Goal: Transaction & Acquisition: Purchase product/service

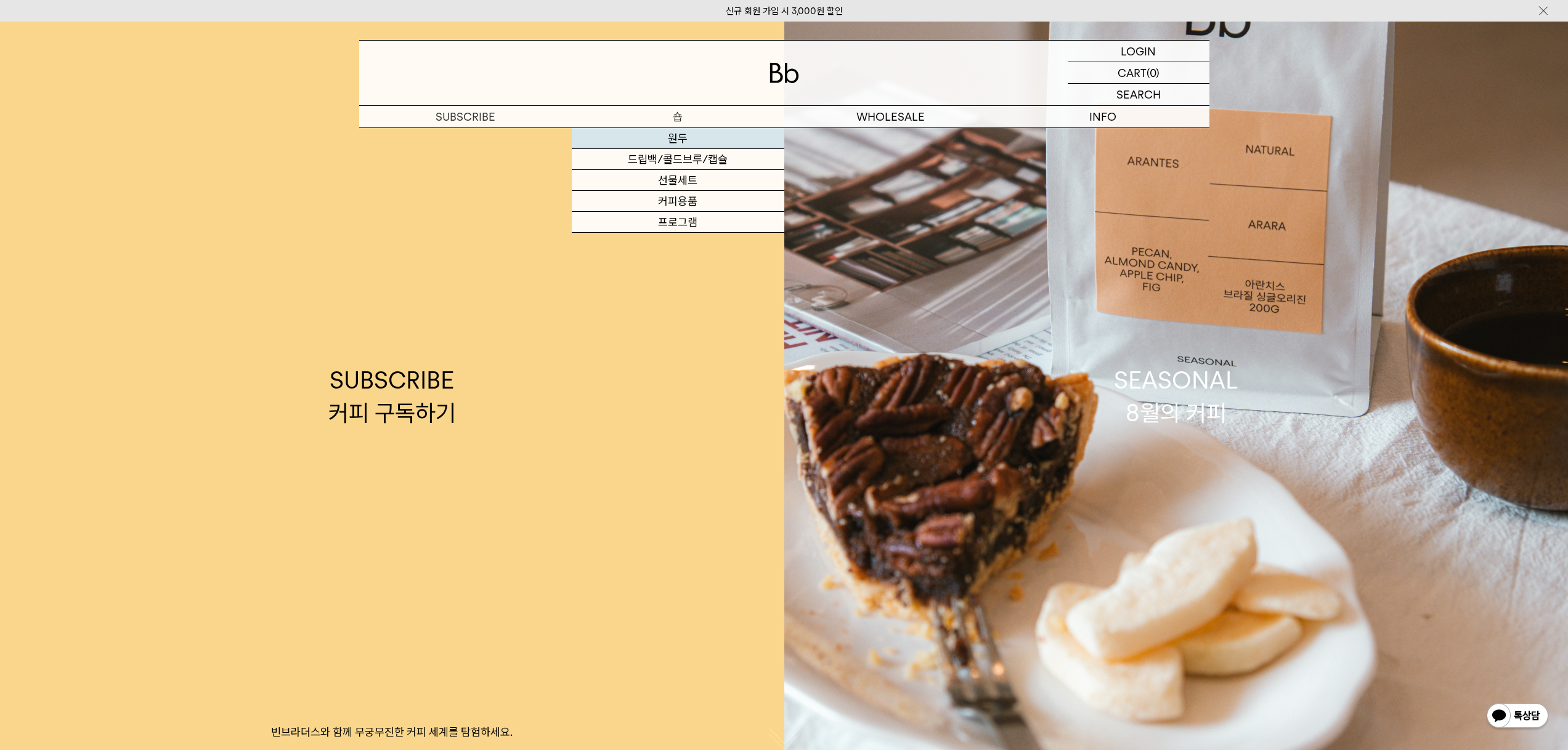
click at [679, 136] on link "원두" at bounding box center [678, 138] width 213 height 21
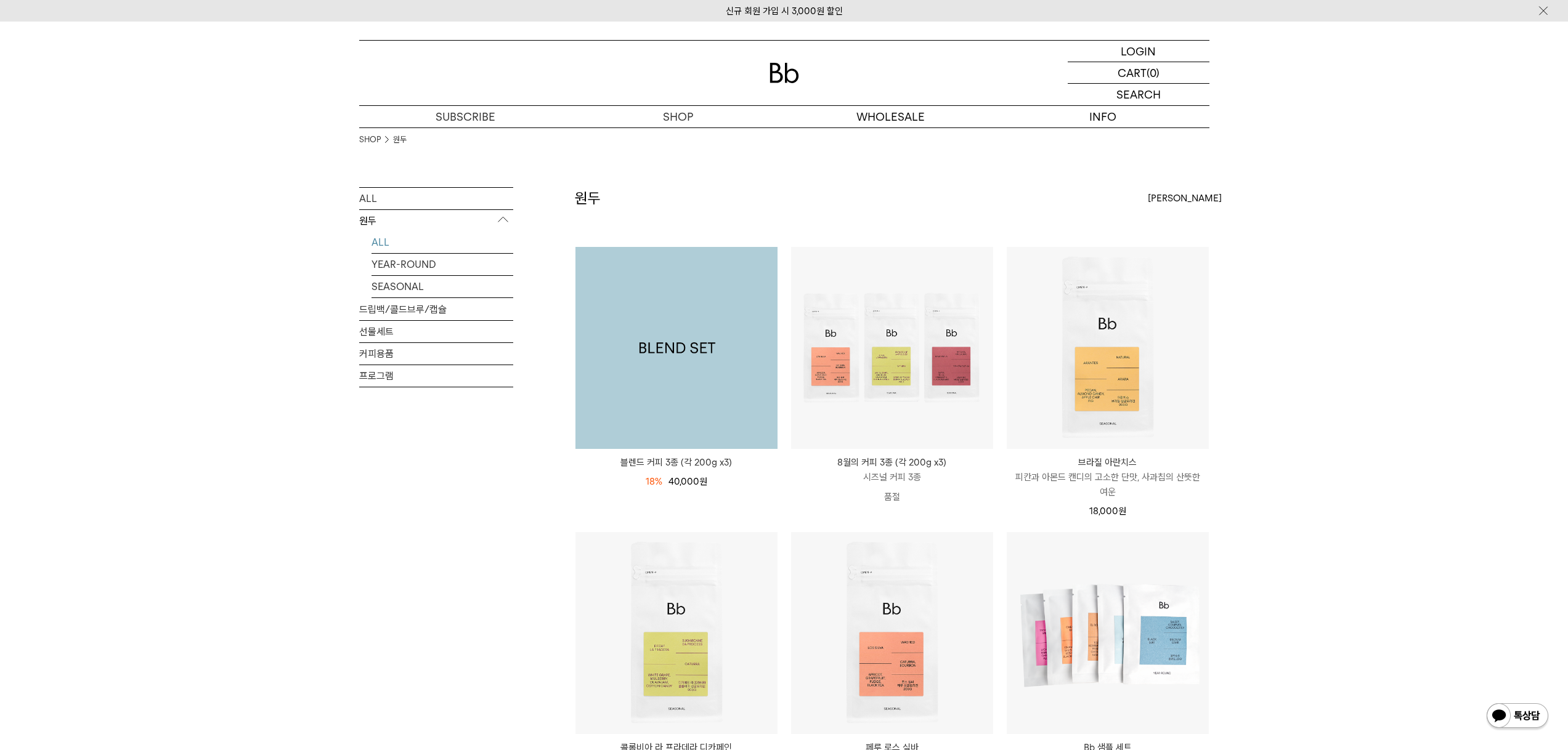
click at [683, 350] on img at bounding box center [676, 348] width 202 height 202
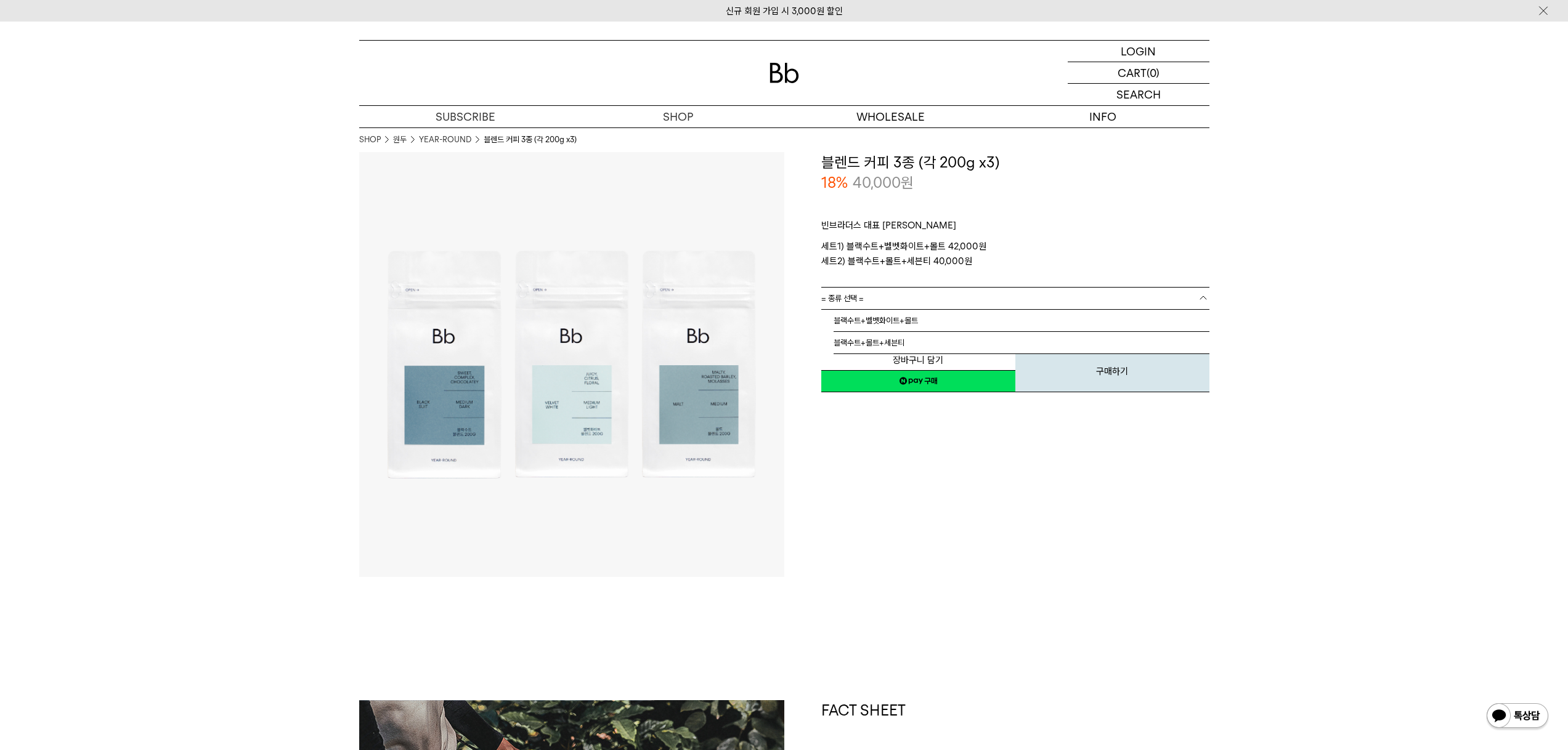
click at [915, 295] on link "= 종류 선택 =" at bounding box center [1015, 298] width 388 height 22
click at [912, 311] on li "블랙수트+벨벳화이트+몰트" at bounding box center [1021, 321] width 376 height 23
click at [912, 319] on link "= 분쇄도 선택 =" at bounding box center [1015, 320] width 388 height 22
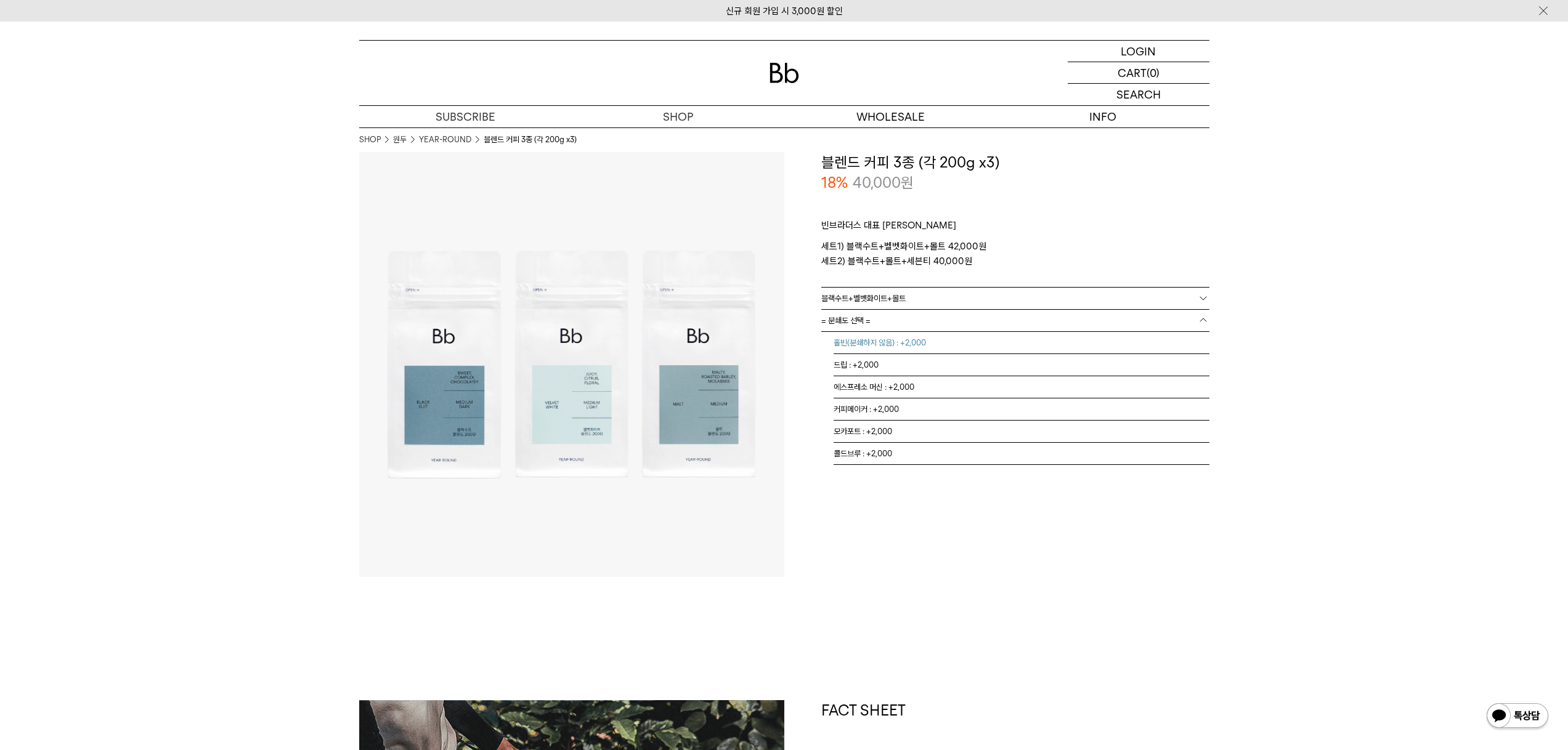
click at [918, 342] on li "홀빈(분쇄하지 않음) : +2,000" at bounding box center [1021, 344] width 376 height 23
